Goal: Navigation & Orientation: Find specific page/section

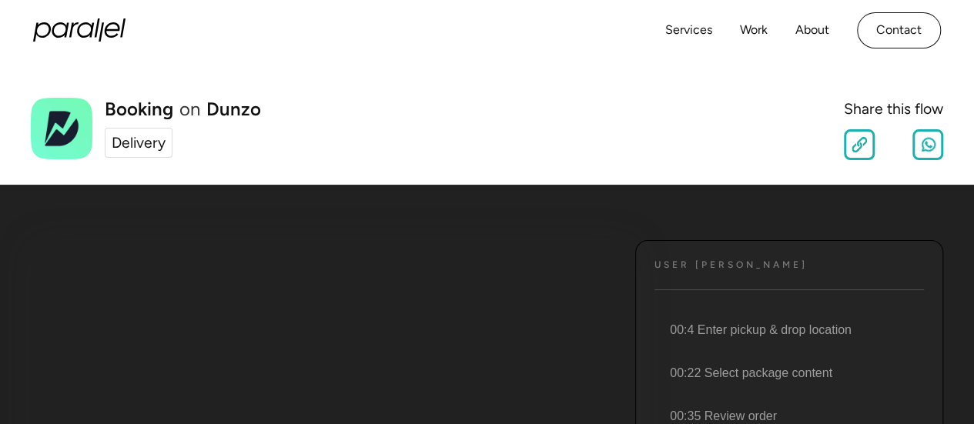
click at [139, 148] on div "Delivery" at bounding box center [139, 143] width 54 height 22
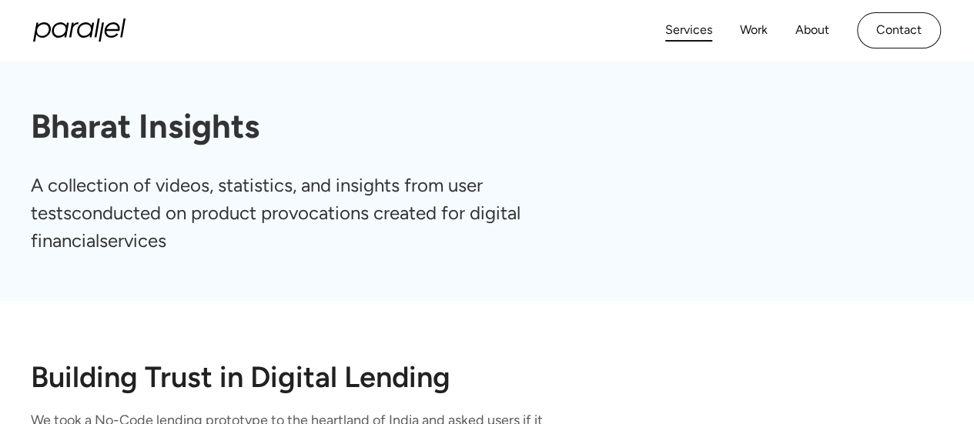
click at [697, 30] on link "Services" at bounding box center [688, 30] width 47 height 22
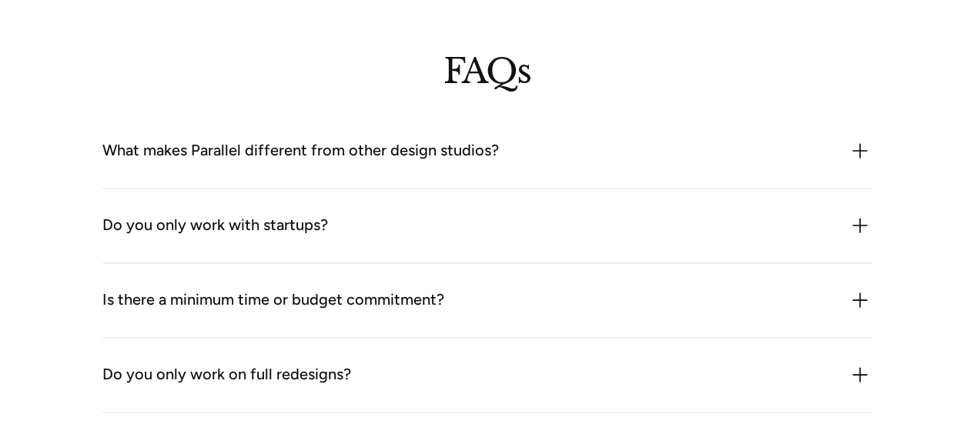
scroll to position [4000, 0]
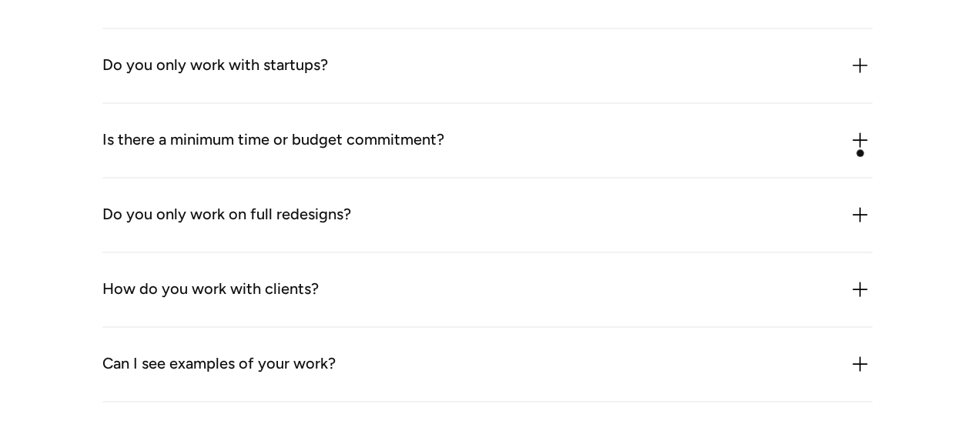
click at [860, 152] on img at bounding box center [860, 140] width 25 height 25
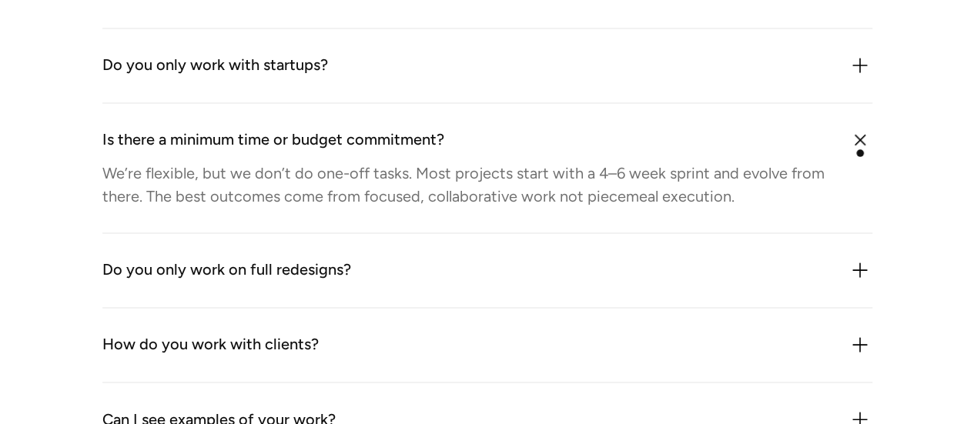
click at [860, 153] on img at bounding box center [859, 140] width 35 height 35
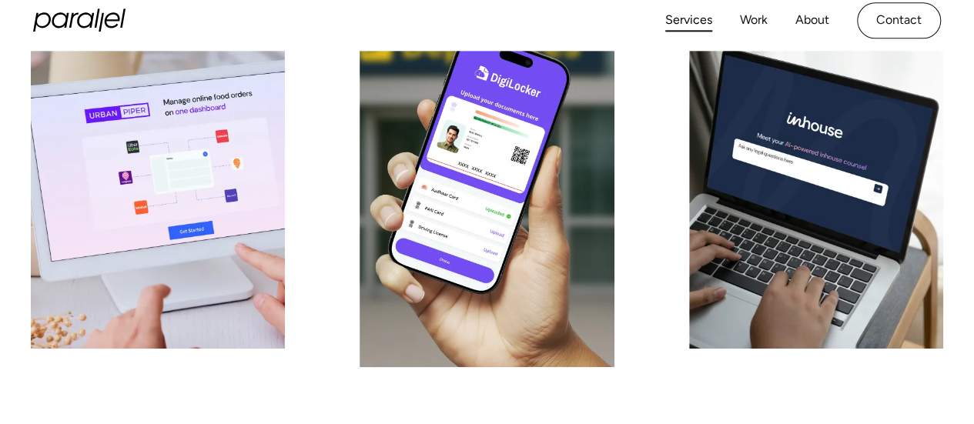
scroll to position [0, 0]
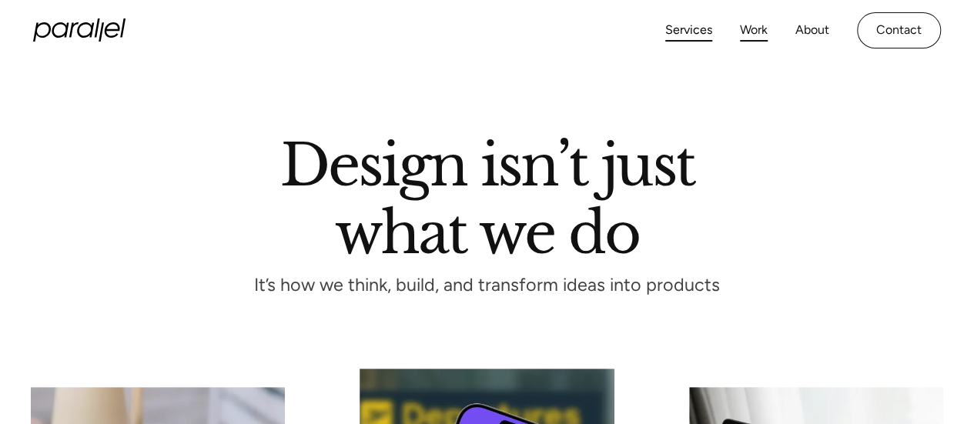
click at [750, 22] on link "Work" at bounding box center [754, 30] width 28 height 22
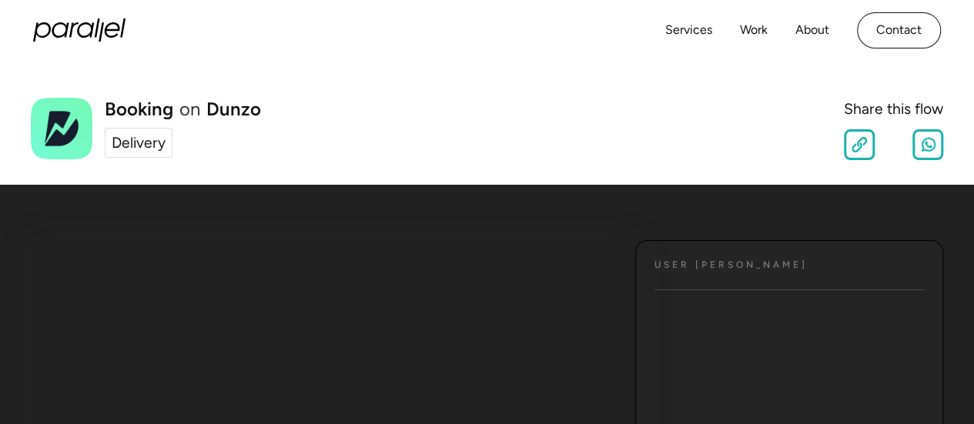
click at [757, 266] on h4 "User JOurney" at bounding box center [730, 265] width 153 height 12
click at [125, 155] on link "Delivery" at bounding box center [139, 143] width 68 height 30
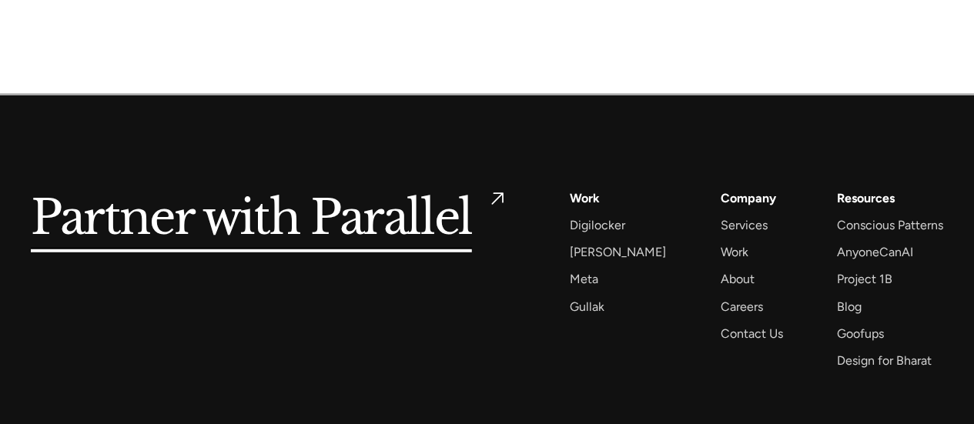
scroll to position [1949, 0]
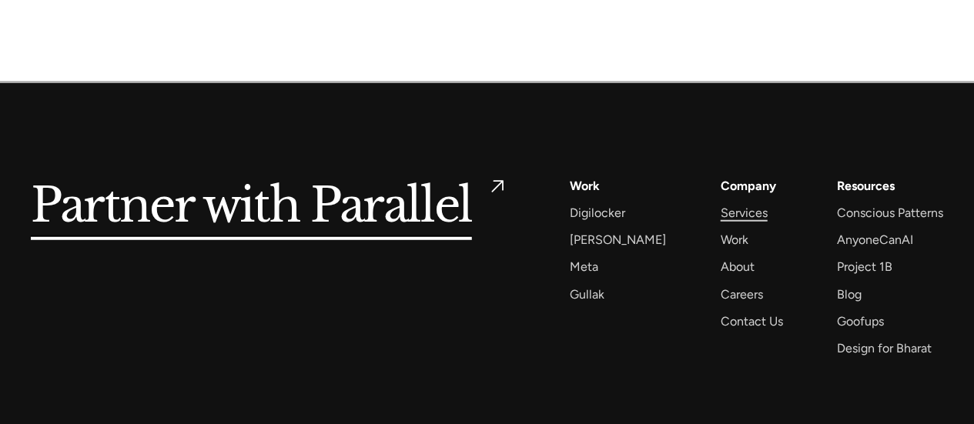
click at [726, 212] on div "Services" at bounding box center [743, 212] width 47 height 21
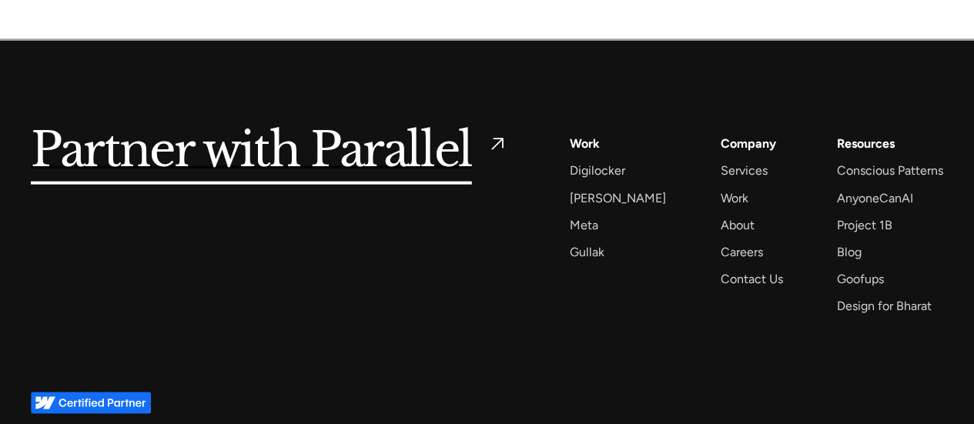
scroll to position [4667, 0]
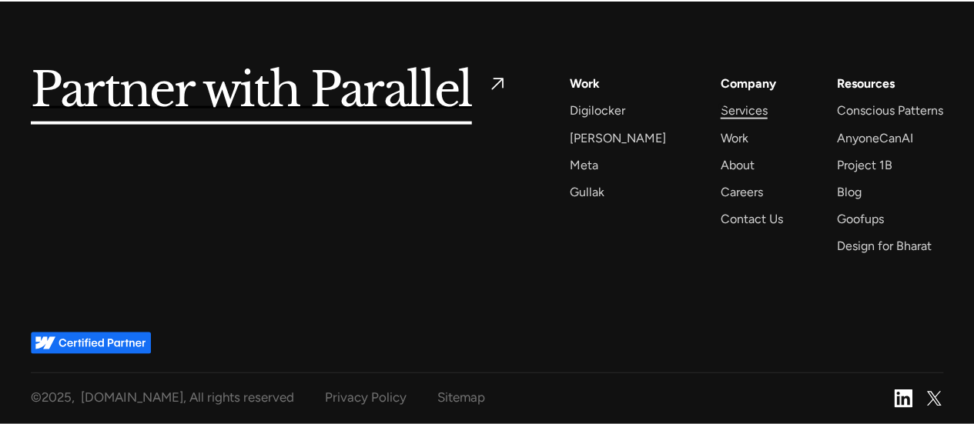
click at [721, 106] on div "Services" at bounding box center [743, 110] width 47 height 21
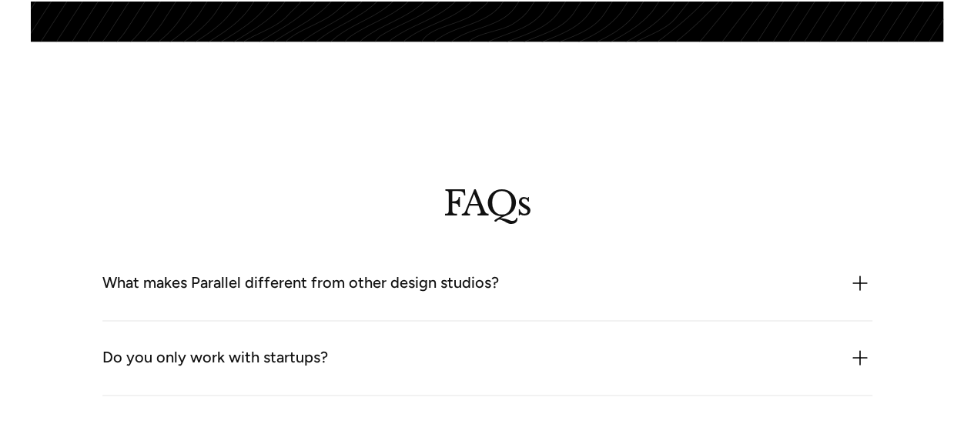
scroll to position [4079, 0]
